Goal: Task Accomplishment & Management: Manage account settings

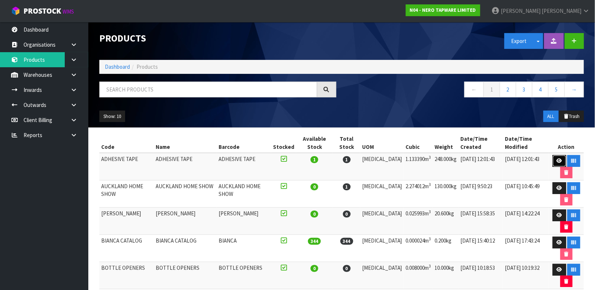
click at [555, 165] on link at bounding box center [560, 161] width 14 height 12
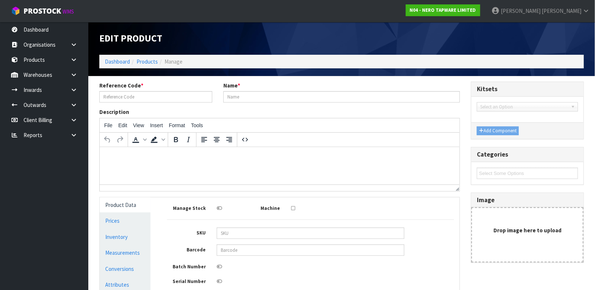
type input "ADHESIVE TAPE"
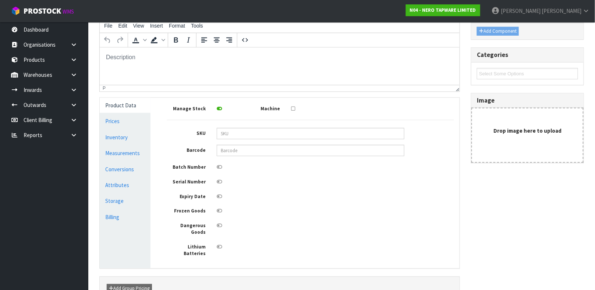
scroll to position [128, 0]
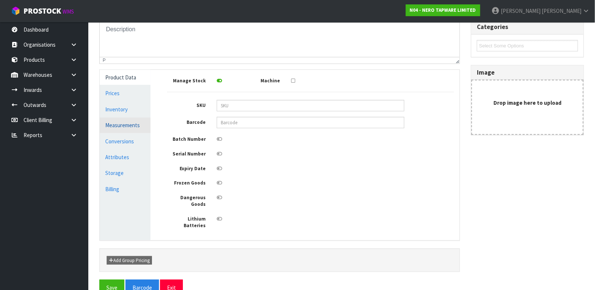
click at [123, 121] on link "Measurements" at bounding box center [125, 125] width 51 height 15
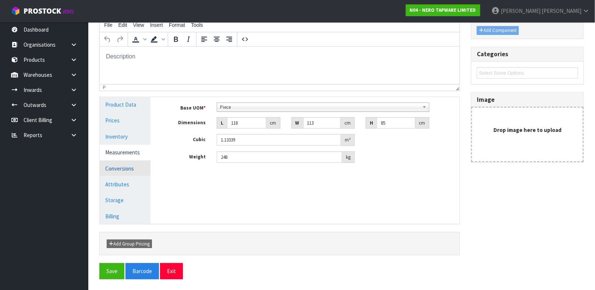
click at [130, 167] on link "Conversions" at bounding box center [125, 168] width 51 height 15
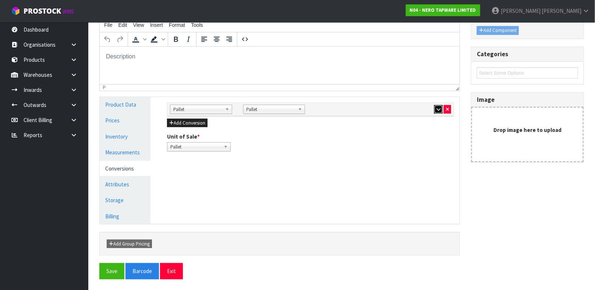
click at [437, 111] on icon "button" at bounding box center [439, 109] width 4 height 5
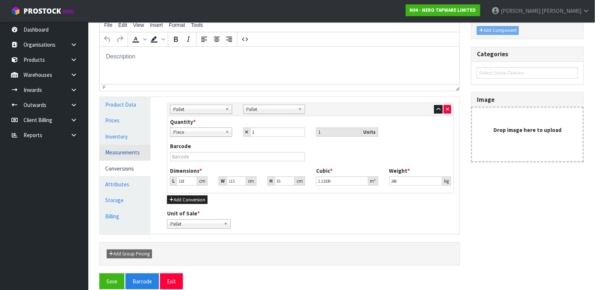
click at [123, 155] on link "Measurements" at bounding box center [125, 152] width 51 height 15
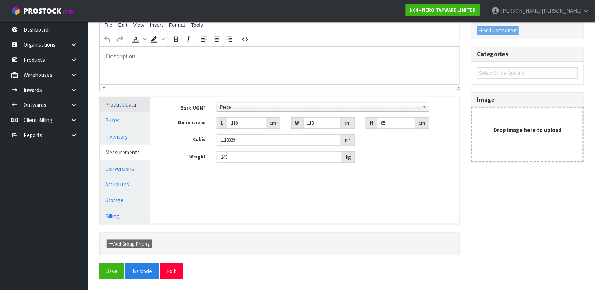
click at [112, 103] on link "Product Data" at bounding box center [125, 104] width 51 height 15
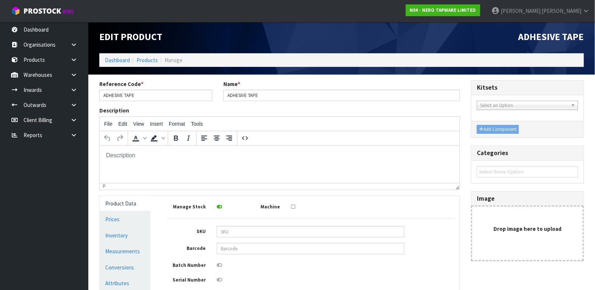
scroll to position [0, 0]
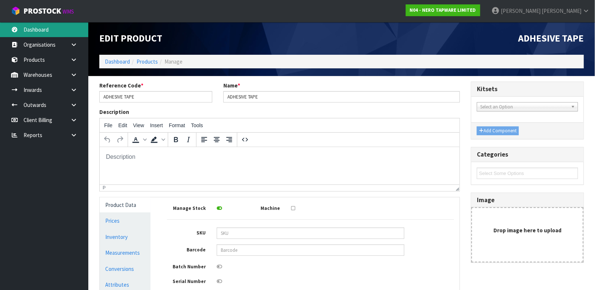
click at [37, 31] on link "Dashboard" at bounding box center [44, 29] width 88 height 15
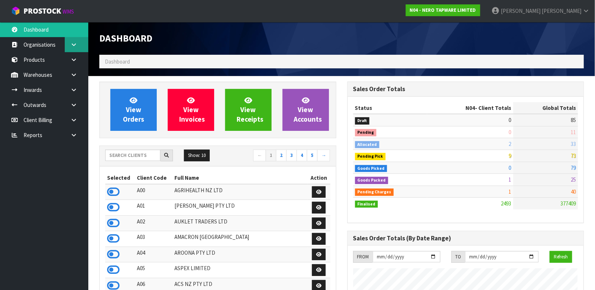
click at [76, 45] on icon at bounding box center [73, 45] width 7 height 6
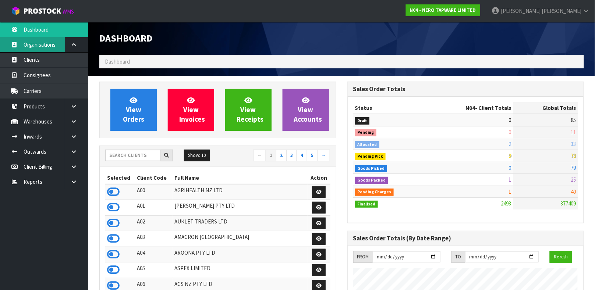
click at [31, 50] on link "Organisations" at bounding box center [44, 44] width 88 height 15
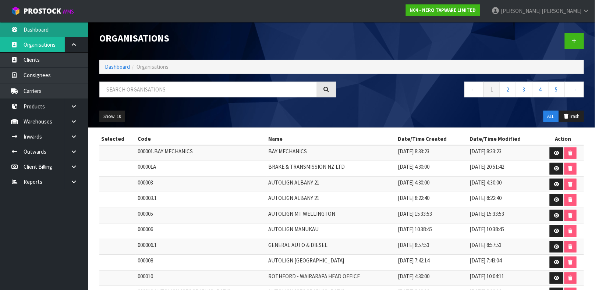
click at [42, 32] on link "Dashboard" at bounding box center [44, 29] width 88 height 15
